Goal: Information Seeking & Learning: Check status

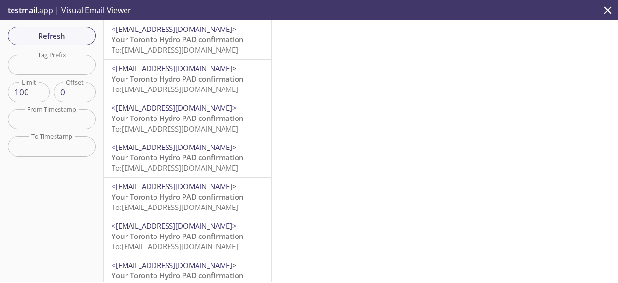
click at [187, 42] on span "Your Toronto Hydro PAD confirmation" at bounding box center [178, 39] width 132 height 10
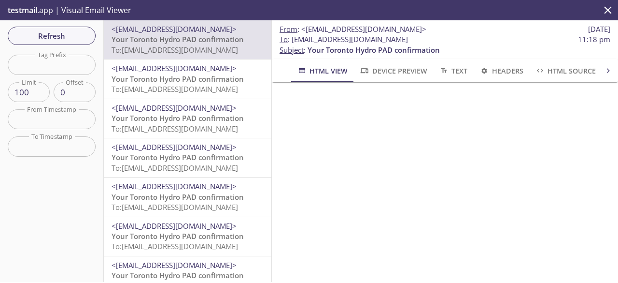
scroll to position [168, 0]
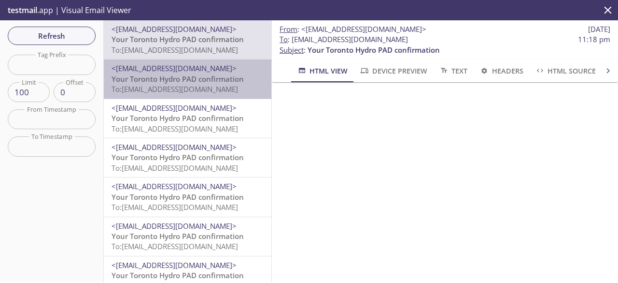
click at [194, 83] on span "Your Toronto Hydro PAD confirmation" at bounding box center [178, 79] width 132 height 10
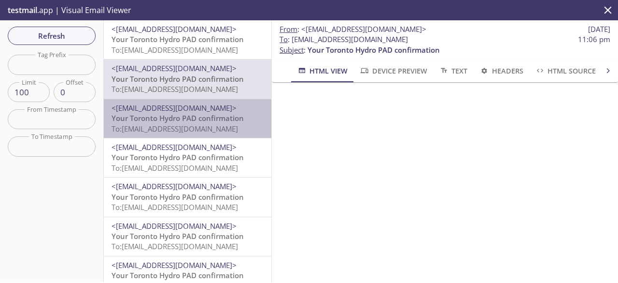
click at [207, 115] on span "Your Toronto Hydro PAD confirmation" at bounding box center [178, 118] width 132 height 10
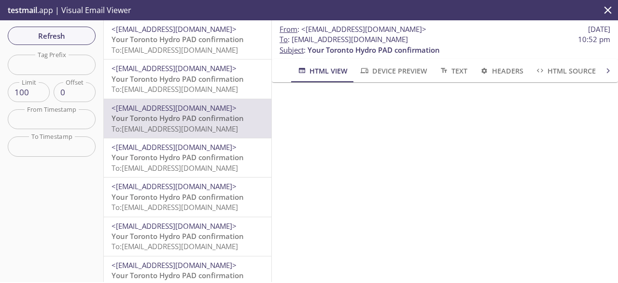
scroll to position [168, 0]
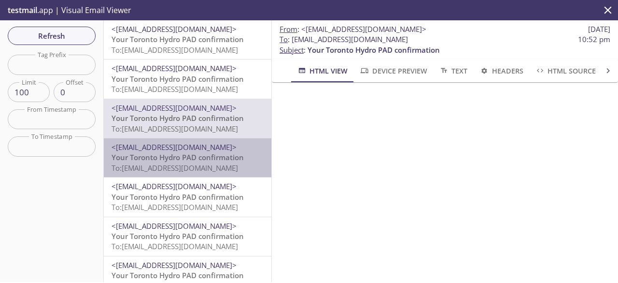
click at [233, 149] on span "<[EMAIL_ADDRESS][DOMAIN_NAME]>" at bounding box center [188, 147] width 152 height 10
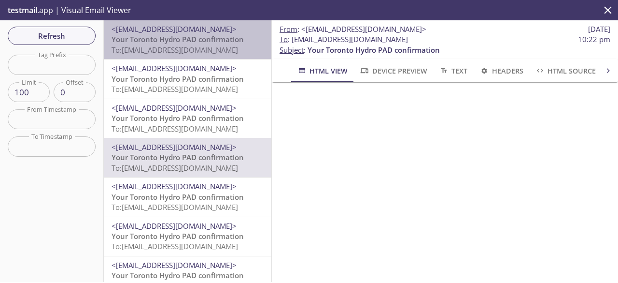
click at [207, 45] on span "To: [EMAIL_ADDRESS][DOMAIN_NAME]" at bounding box center [175, 50] width 127 height 10
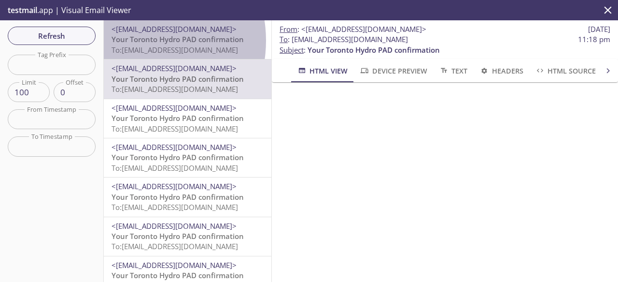
click at [133, 41] on span "Your Toronto Hydro PAD confirmation" at bounding box center [178, 39] width 132 height 10
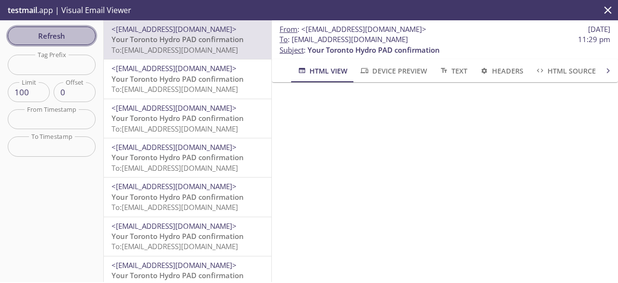
click at [70, 36] on span "Refresh" at bounding box center [51, 35] width 72 height 13
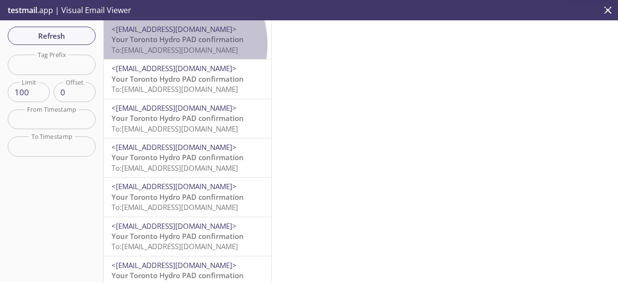
click at [167, 45] on span "To: [EMAIL_ADDRESS][DOMAIN_NAME]" at bounding box center [175, 50] width 127 height 10
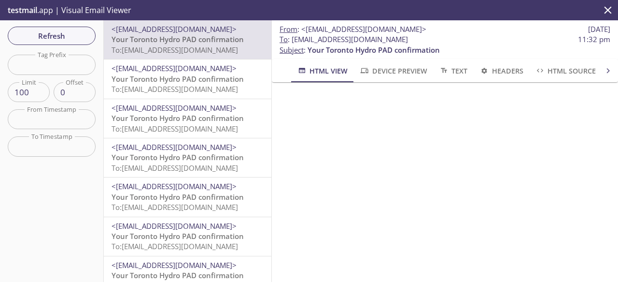
scroll to position [168, 0]
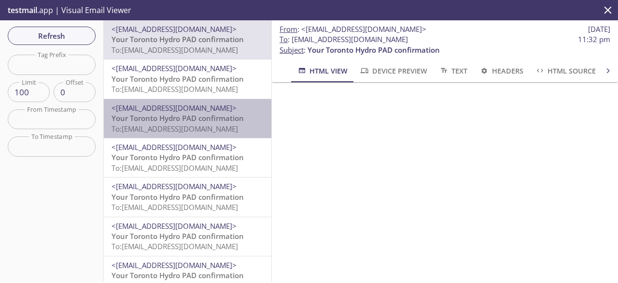
click at [212, 125] on span "To: [EMAIL_ADDRESS][DOMAIN_NAME]" at bounding box center [175, 129] width 127 height 10
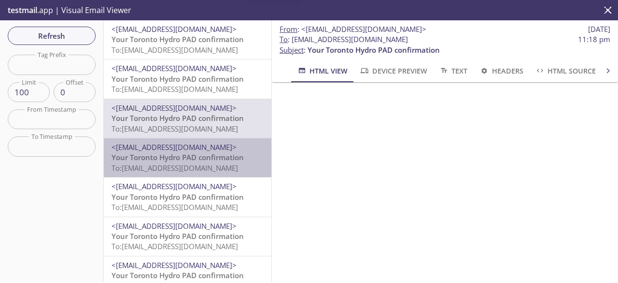
click at [208, 159] on span "Your Toronto Hydro PAD confirmation" at bounding box center [178, 157] width 132 height 10
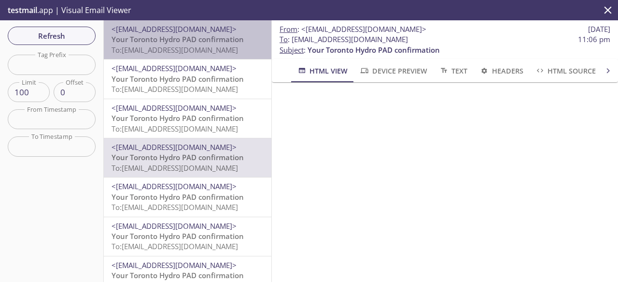
click at [213, 36] on span "Your Toronto Hydro PAD confirmation" at bounding box center [178, 39] width 132 height 10
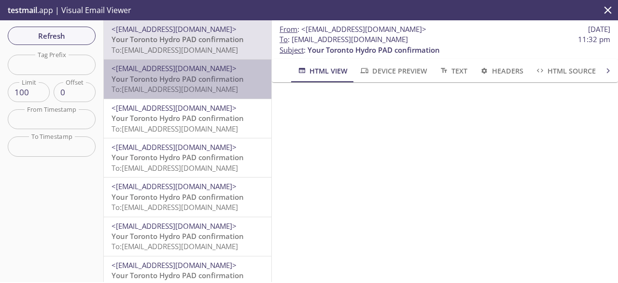
click at [224, 81] on span "Your Toronto Hydro PAD confirmation" at bounding box center [178, 79] width 132 height 10
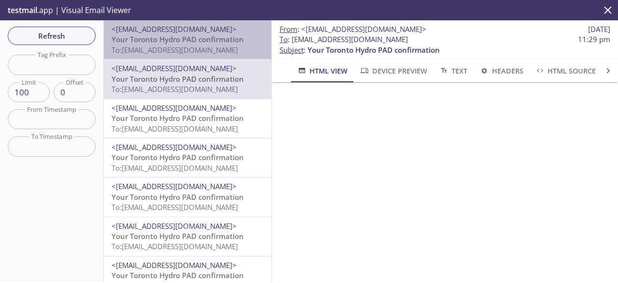
click at [233, 42] on span "Your Toronto Hydro PAD confirmation" at bounding box center [178, 39] width 132 height 10
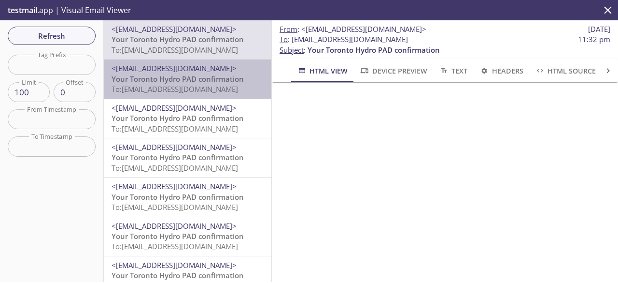
click at [201, 73] on span "<[EMAIL_ADDRESS][DOMAIN_NAME]>" at bounding box center [174, 68] width 125 height 10
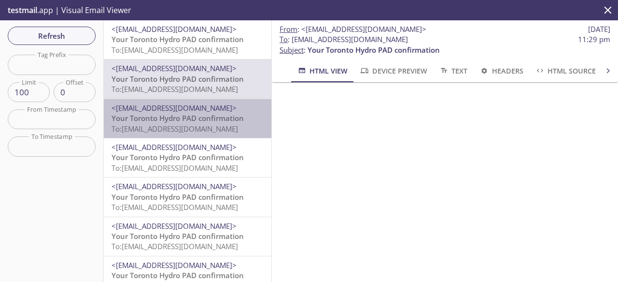
click at [204, 115] on span "Your Toronto Hydro PAD confirmation" at bounding box center [178, 118] width 132 height 10
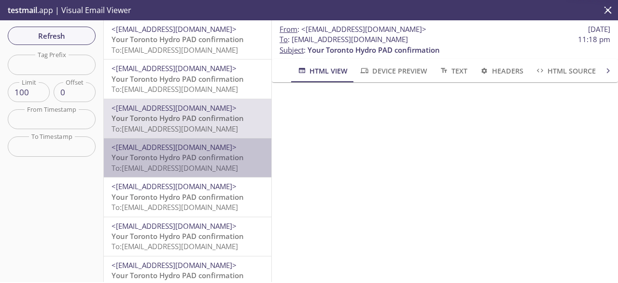
click at [203, 171] on span "To: [EMAIL_ADDRESS][DOMAIN_NAME]" at bounding box center [175, 168] width 127 height 10
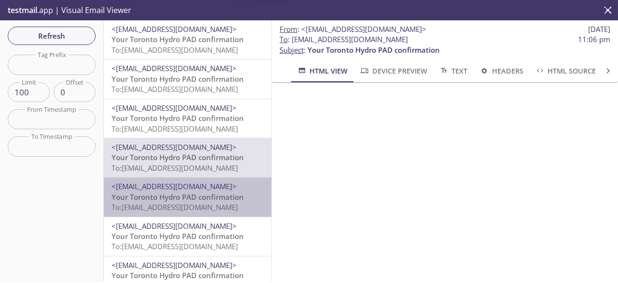
click at [204, 194] on span "Your Toronto Hydro PAD confirmation" at bounding box center [178, 197] width 132 height 10
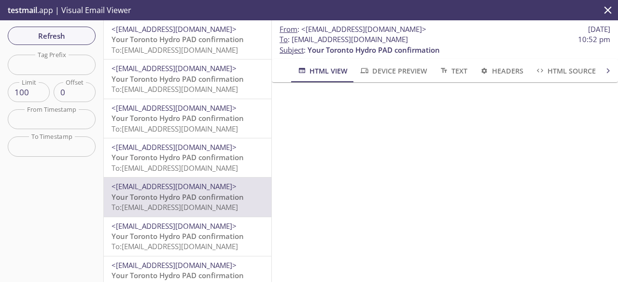
scroll to position [174, 0]
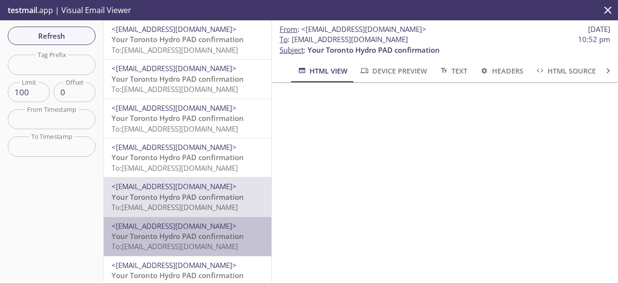
click at [226, 230] on span "<[EMAIL_ADDRESS][DOMAIN_NAME]>" at bounding box center [174, 226] width 125 height 10
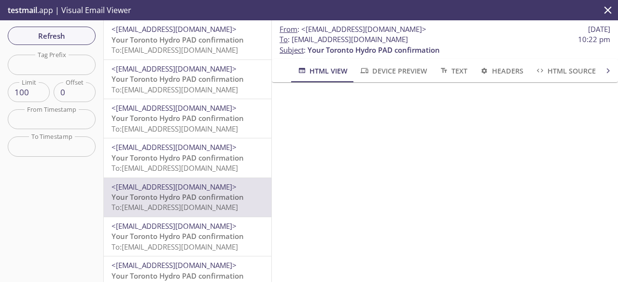
scroll to position [58, 0]
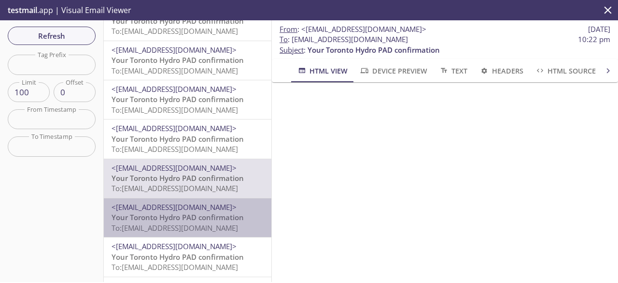
click at [223, 217] on span "Your Toronto Hydro PAD confirmation" at bounding box center [178, 217] width 132 height 10
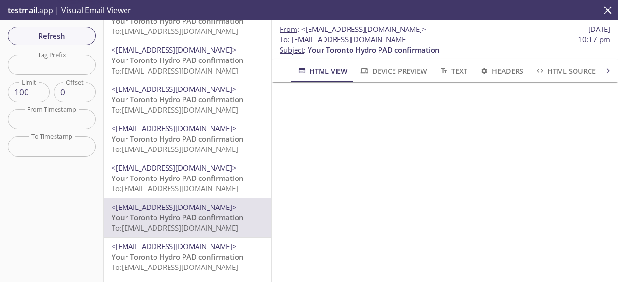
click at [218, 246] on span "<[EMAIL_ADDRESS][DOMAIN_NAME]>" at bounding box center [174, 246] width 125 height 10
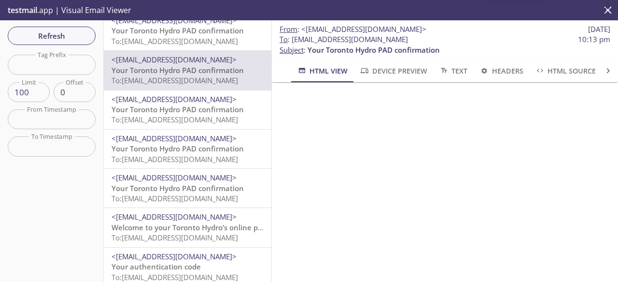
scroll to position [251, 0]
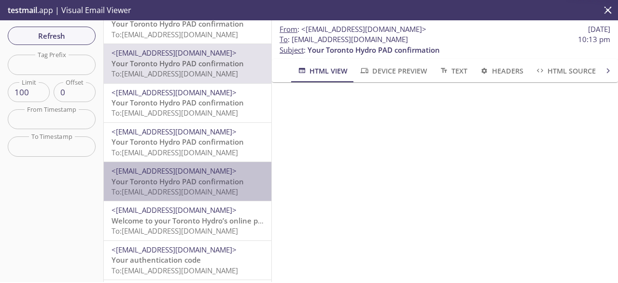
click at [215, 188] on span "To: [EMAIL_ADDRESS][DOMAIN_NAME]" at bounding box center [175, 191] width 127 height 10
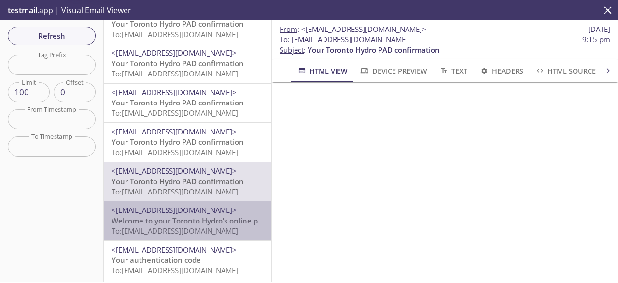
click at [217, 214] on span "<[EMAIL_ADDRESS][DOMAIN_NAME]>" at bounding box center [174, 210] width 125 height 10
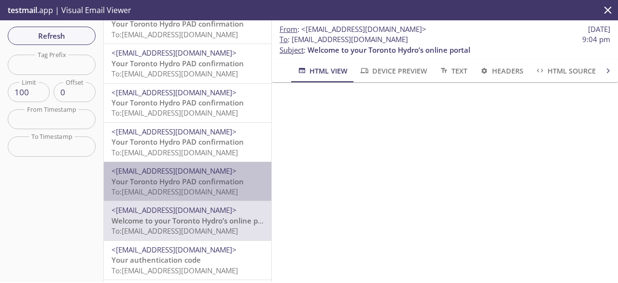
click at [220, 172] on span "<[EMAIL_ADDRESS][DOMAIN_NAME]>" at bounding box center [174, 171] width 125 height 10
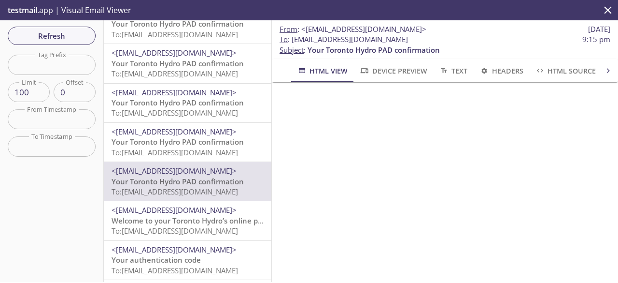
scroll to position [168, 0]
click at [205, 145] on span "Your Toronto Hydro PAD confirmation" at bounding box center [178, 142] width 132 height 10
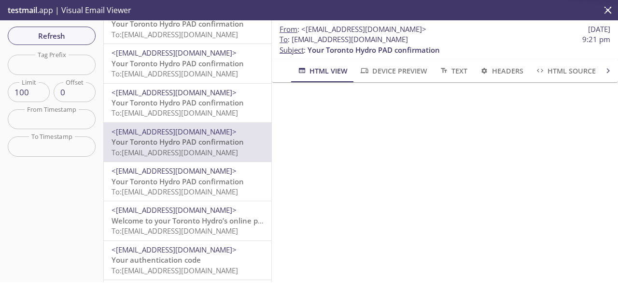
click at [210, 115] on span "To: [EMAIL_ADDRESS][DOMAIN_NAME]" at bounding box center [175, 113] width 127 height 10
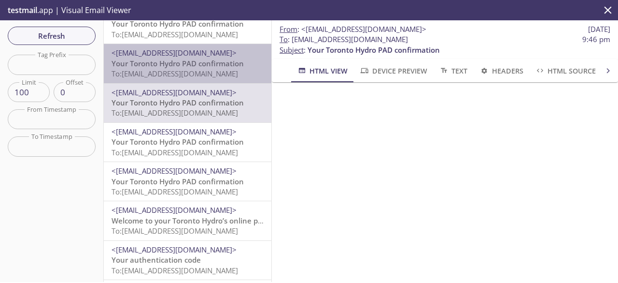
click at [227, 65] on span "Your Toronto Hydro PAD confirmation" at bounding box center [178, 63] width 132 height 10
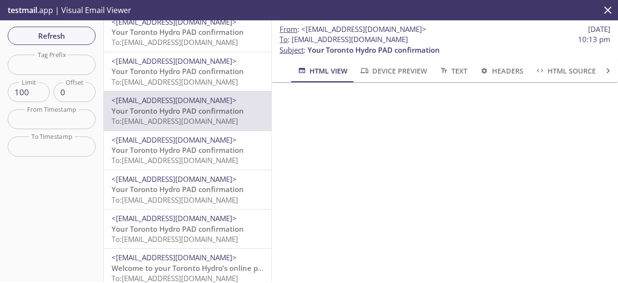
scroll to position [193, 0]
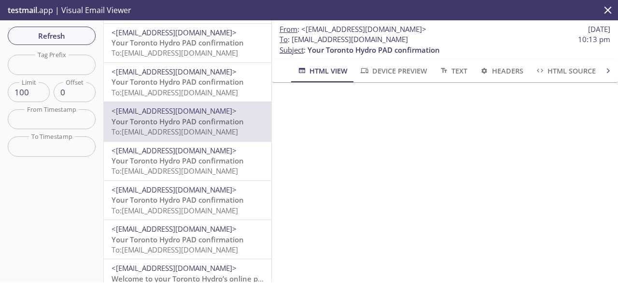
click at [218, 80] on span "Your Toronto Hydro PAD confirmation" at bounding box center [178, 82] width 132 height 10
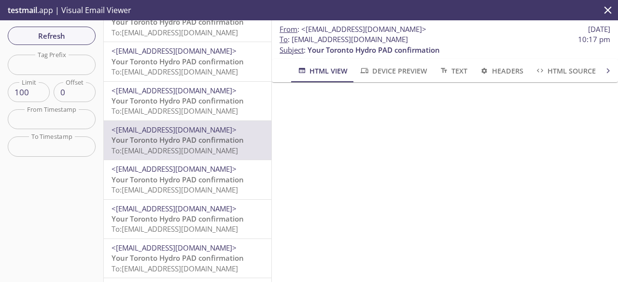
scroll to position [128, 0]
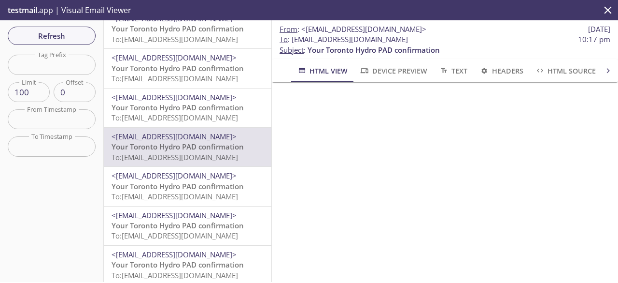
click at [209, 110] on span "Your Toronto Hydro PAD confirmation" at bounding box center [178, 107] width 132 height 10
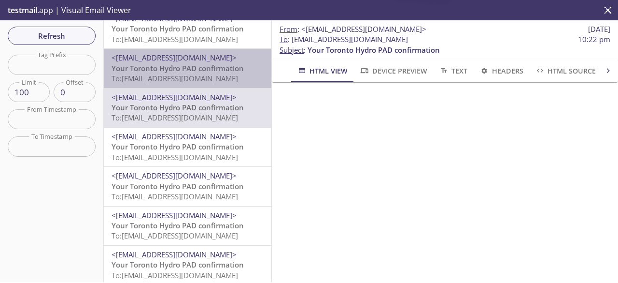
click at [234, 67] on span "Your Toronto Hydro PAD confirmation" at bounding box center [178, 68] width 132 height 10
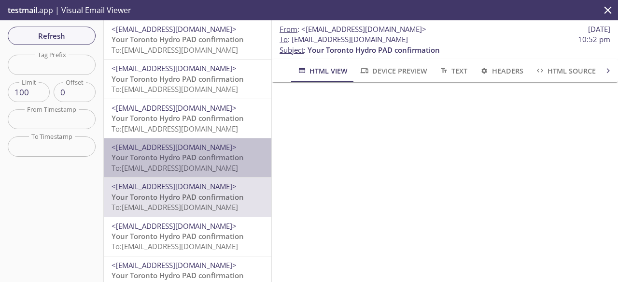
click at [211, 151] on span "<[EMAIL_ADDRESS][DOMAIN_NAME]>" at bounding box center [174, 147] width 125 height 10
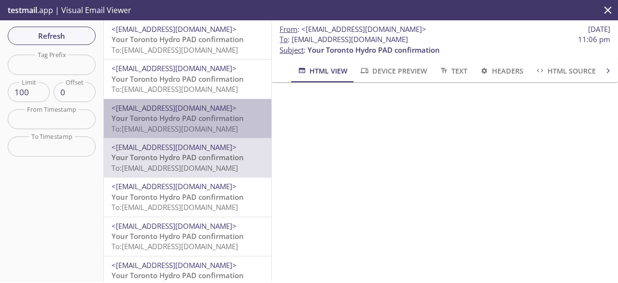
click at [225, 115] on span "Your Toronto Hydro PAD confirmation" at bounding box center [178, 118] width 132 height 10
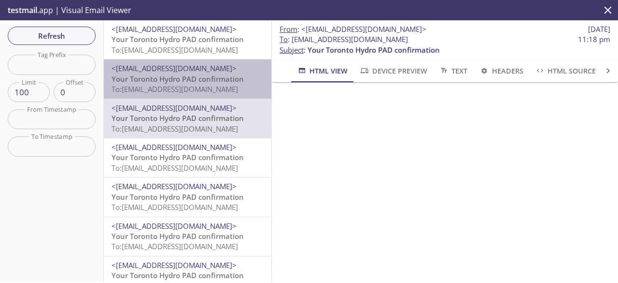
click at [213, 86] on span "To: [EMAIL_ADDRESS][DOMAIN_NAME]" at bounding box center [175, 89] width 127 height 10
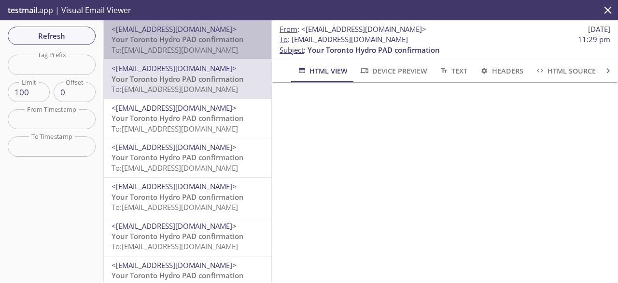
click at [221, 44] on span "Your Toronto Hydro PAD confirmation" at bounding box center [178, 39] width 132 height 10
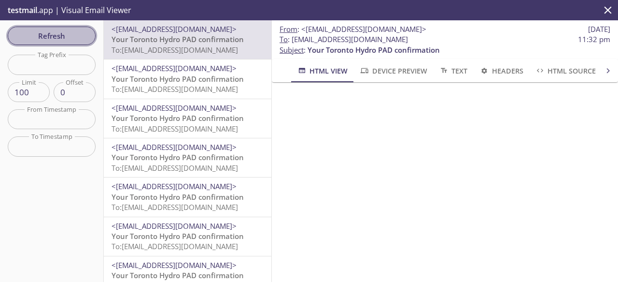
click at [65, 42] on button "Refresh" at bounding box center [52, 36] width 88 height 18
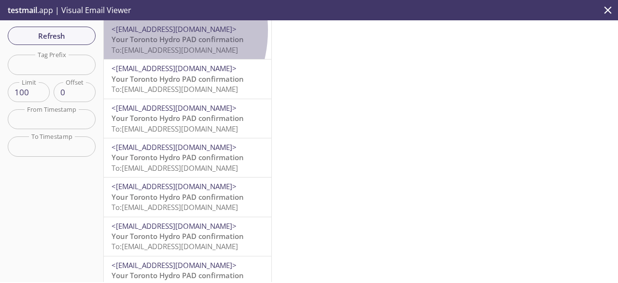
click at [139, 30] on span "<[EMAIL_ADDRESS][DOMAIN_NAME]>" at bounding box center [174, 29] width 125 height 10
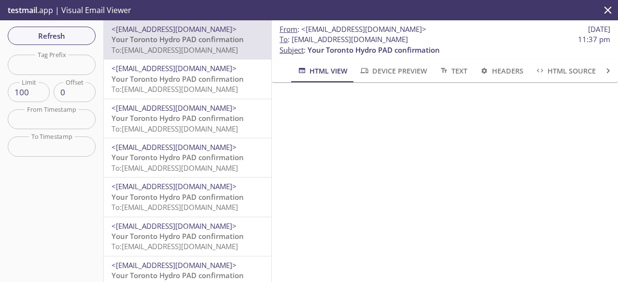
scroll to position [168, 0]
